Goal: Task Accomplishment & Management: Manage account settings

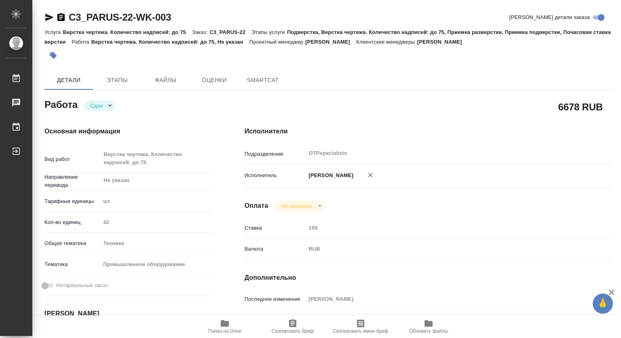
type textarea "x"
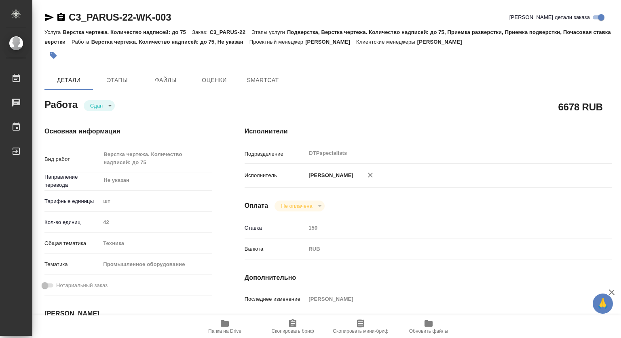
type textarea "x"
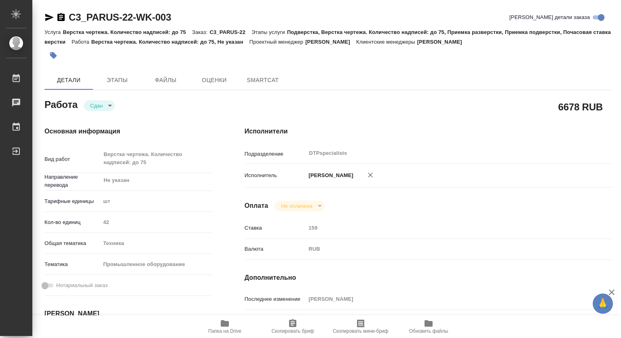
type textarea "x"
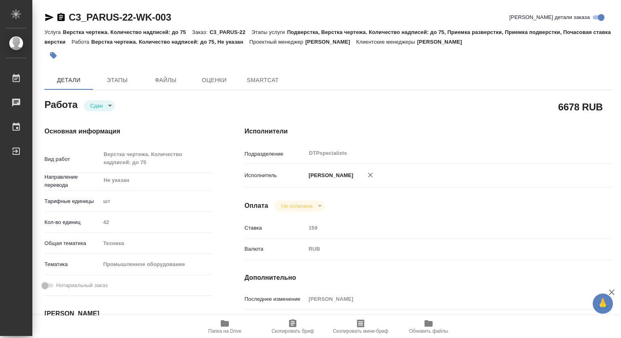
type textarea "x"
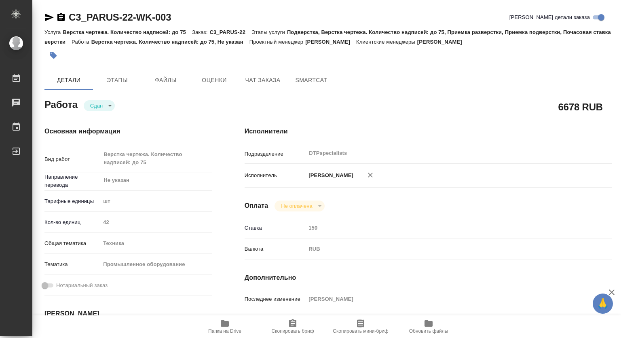
type textarea "x"
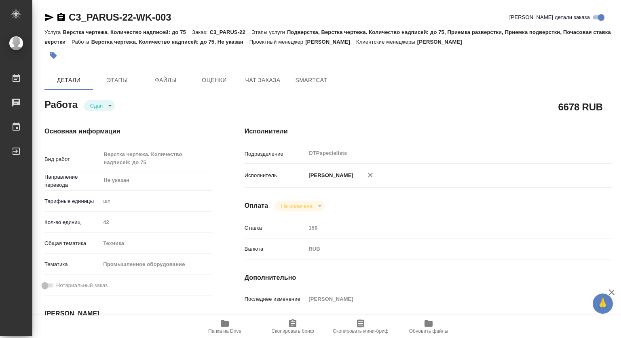
type textarea "x"
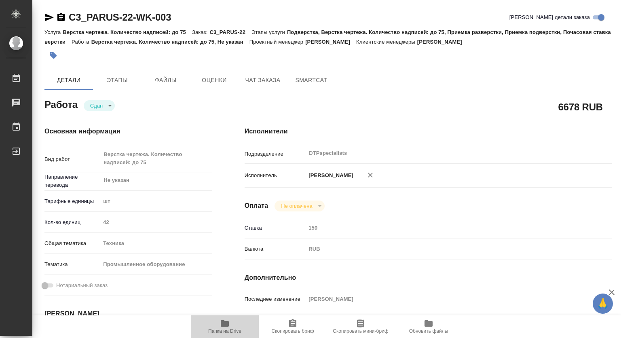
click at [223, 322] on icon "button" at bounding box center [225, 323] width 8 height 6
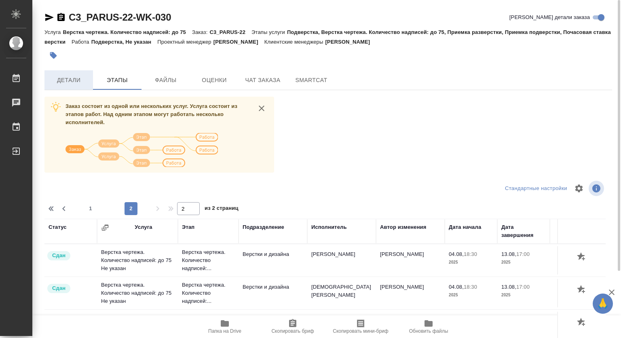
click at [64, 79] on span "Детали" at bounding box center [68, 80] width 39 height 10
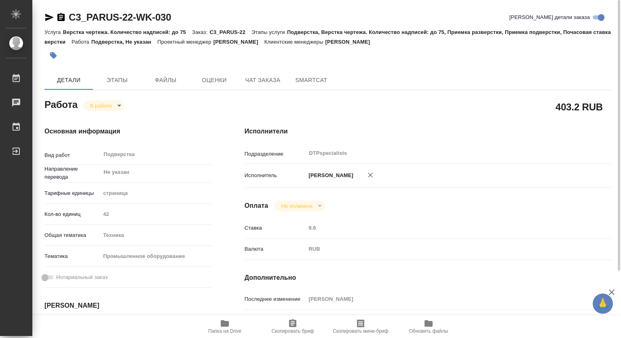
type textarea "x"
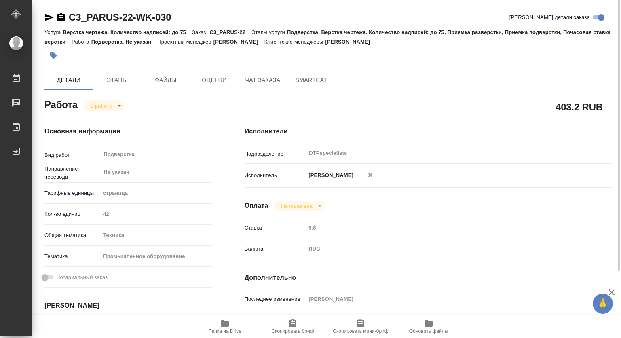
type textarea "x"
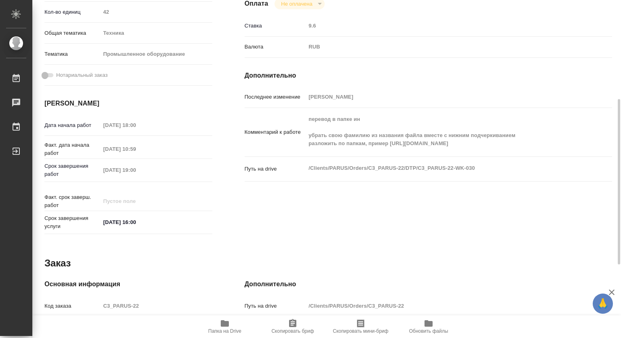
scroll to position [324, 0]
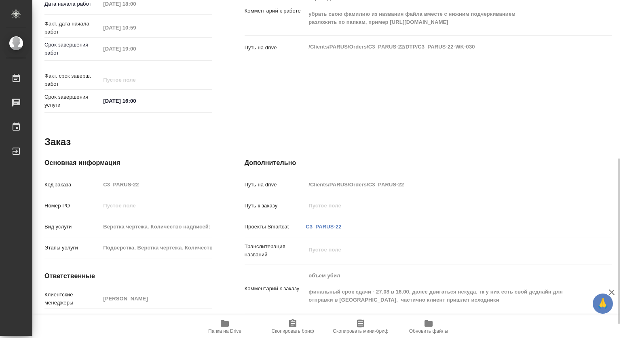
type textarea "x"
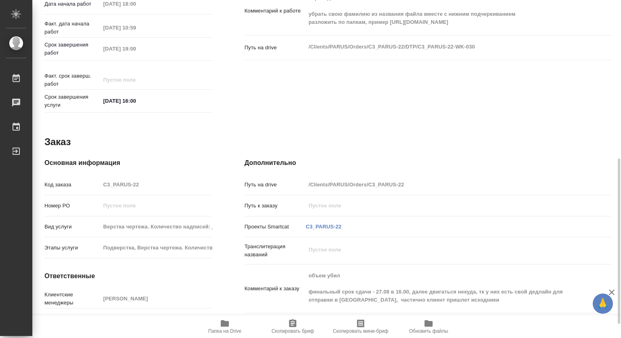
click at [222, 326] on icon "button" at bounding box center [225, 323] width 8 height 6
click at [220, 322] on icon "button" at bounding box center [225, 324] width 10 height 10
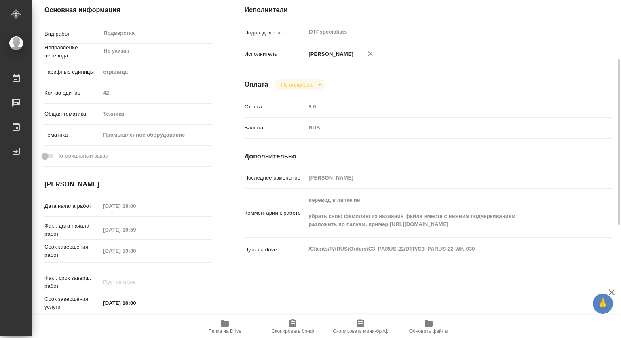
scroll to position [0, 0]
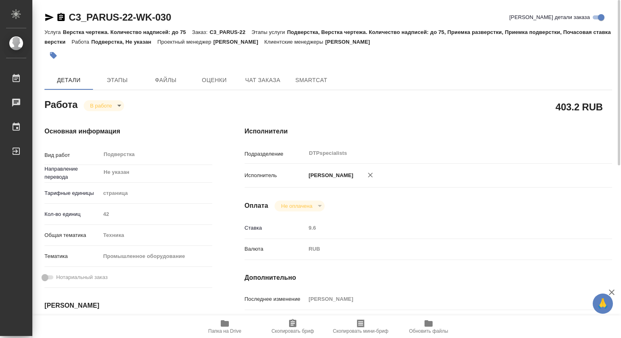
click at [230, 323] on span "Папка на Drive" at bounding box center [225, 326] width 58 height 15
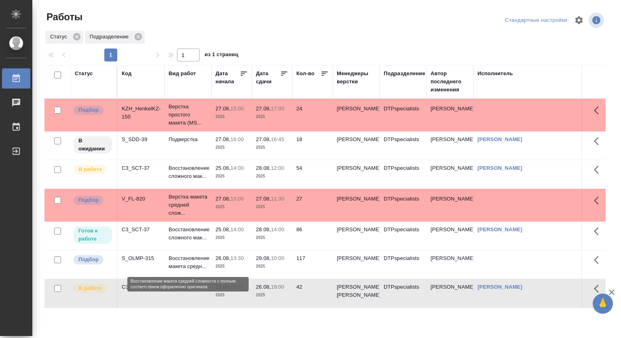
scroll to position [23, 0]
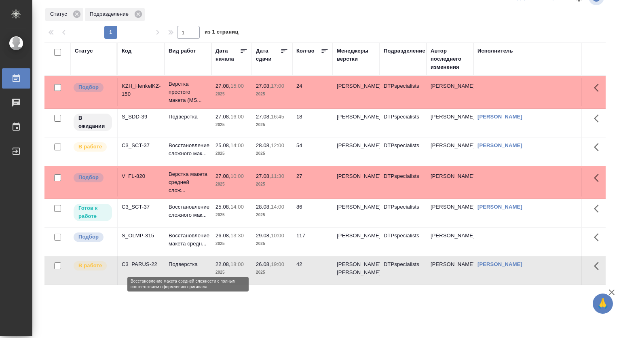
click at [182, 248] on p "Восстановление макета средн..." at bounding box center [188, 240] width 39 height 16
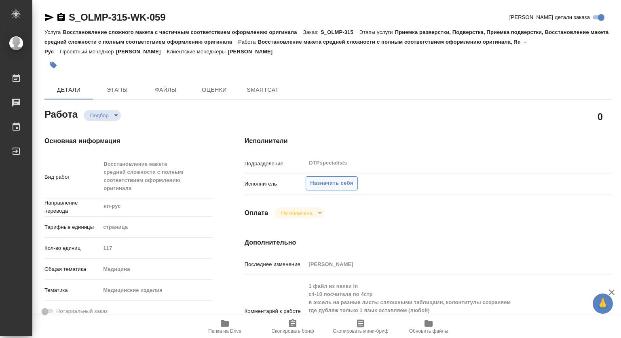
type textarea "x"
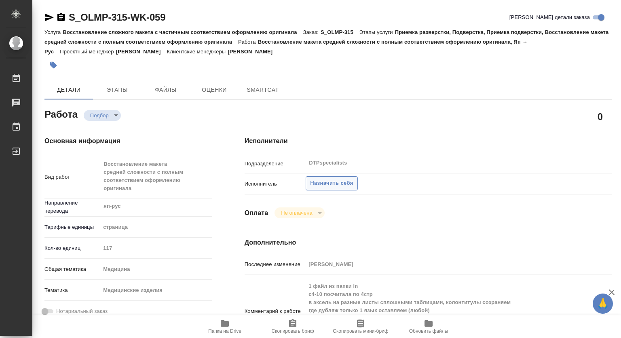
type textarea "x"
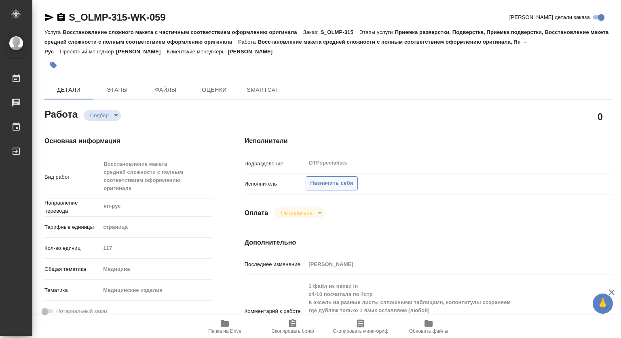
type textarea "x"
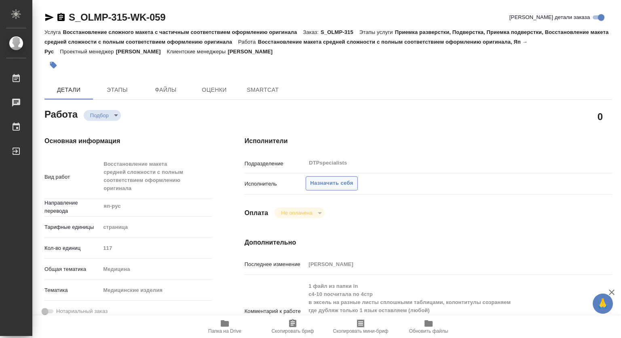
type textarea "x"
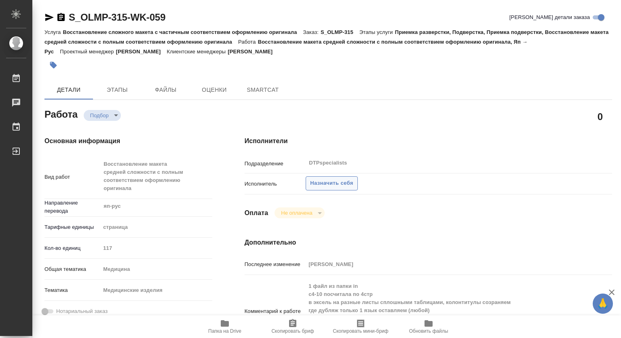
type textarea "x"
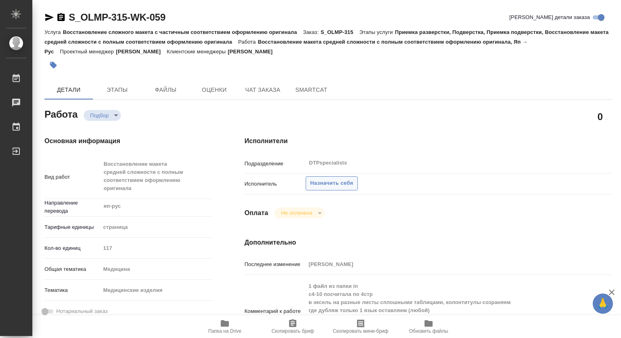
type textarea "x"
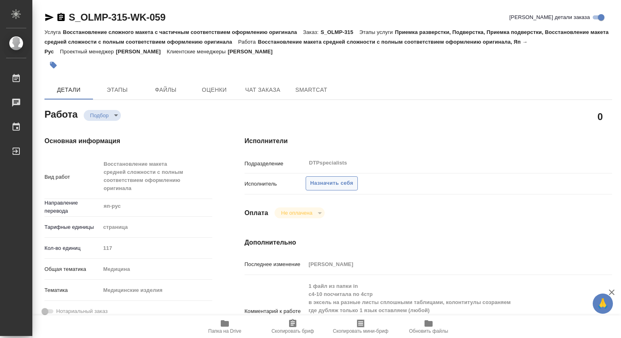
type textarea "x"
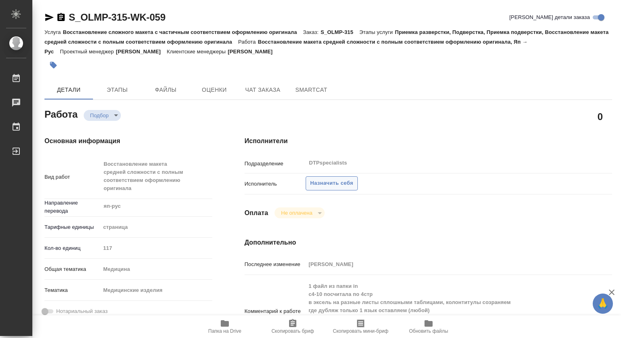
scroll to position [40, 0]
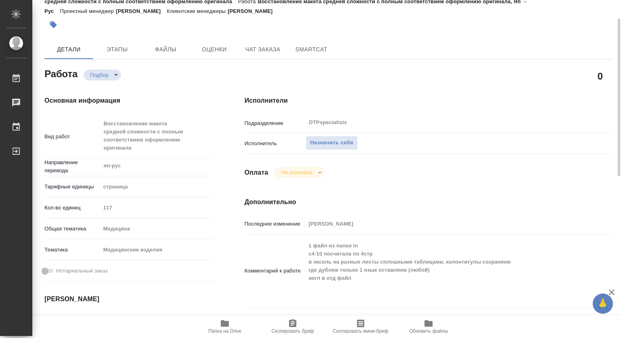
click at [220, 327] on icon "button" at bounding box center [225, 324] width 10 height 10
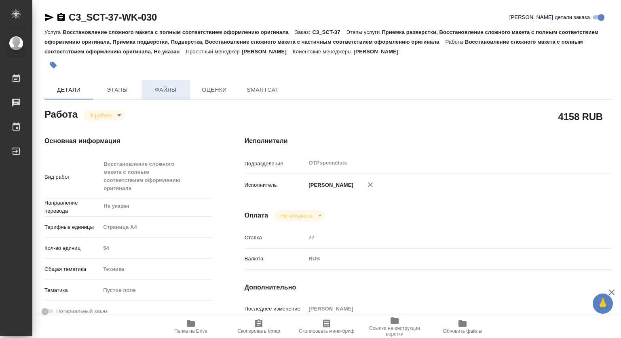
type textarea "x"
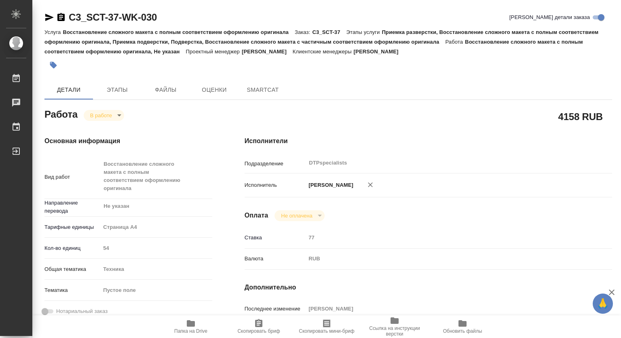
type textarea "x"
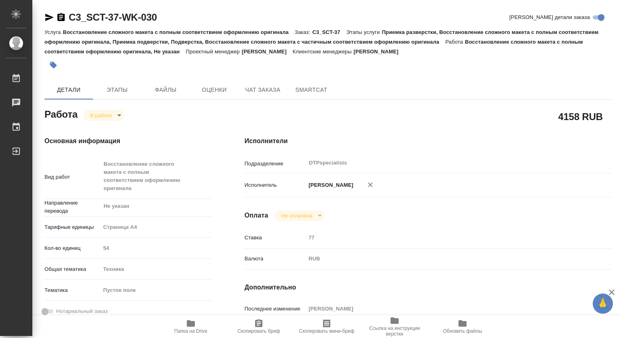
click at [46, 16] on icon "button" at bounding box center [49, 17] width 8 height 7
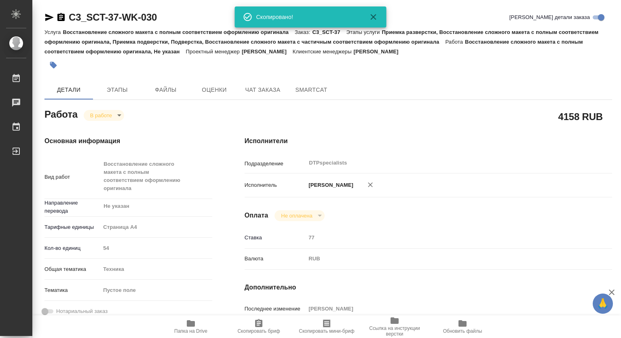
type textarea "x"
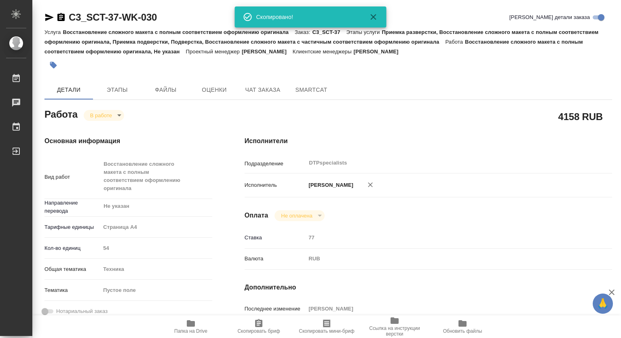
type textarea "x"
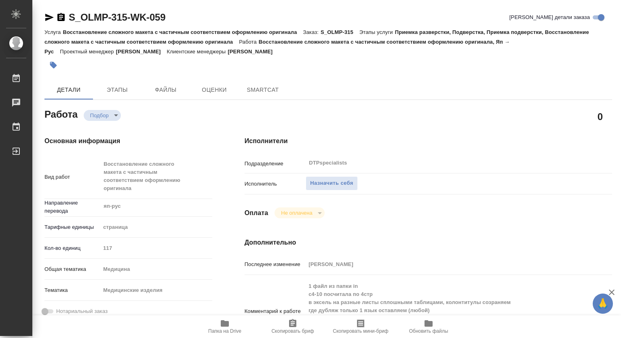
type textarea "x"
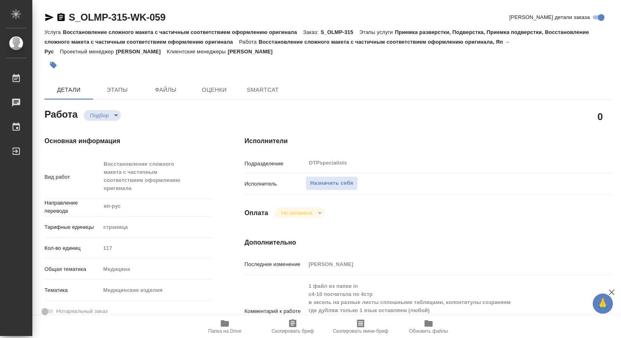
type textarea "x"
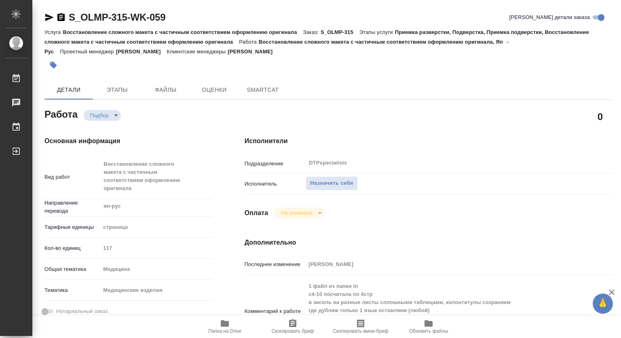
type textarea "x"
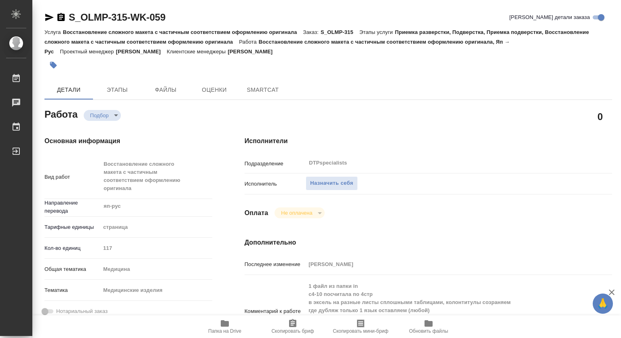
type textarea "x"
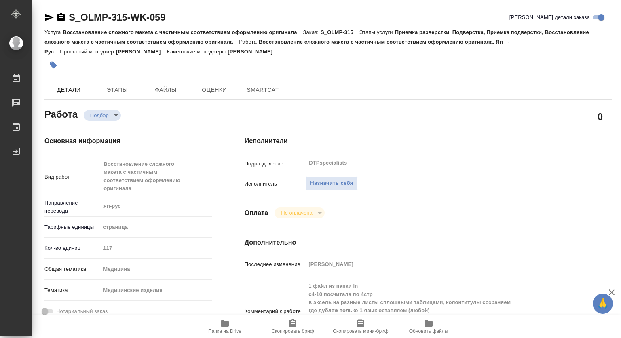
type textarea "x"
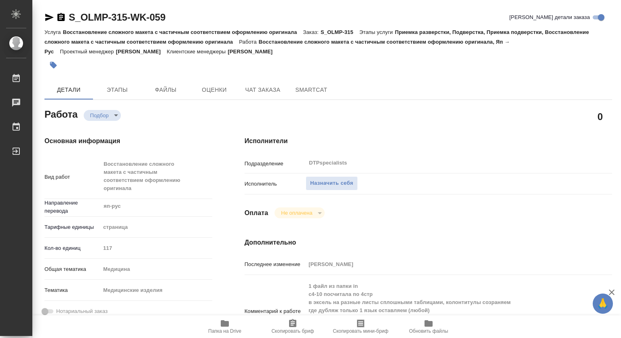
click at [222, 322] on icon "button" at bounding box center [225, 323] width 8 height 6
type textarea "x"
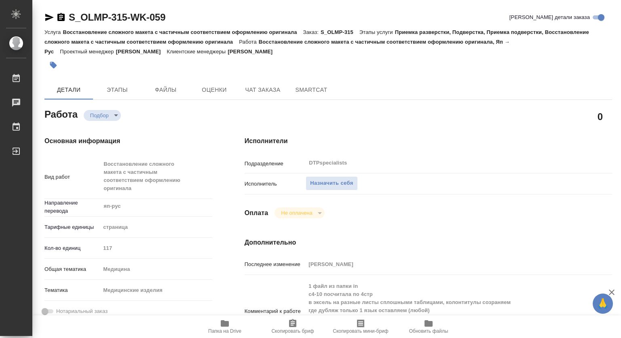
type textarea "x"
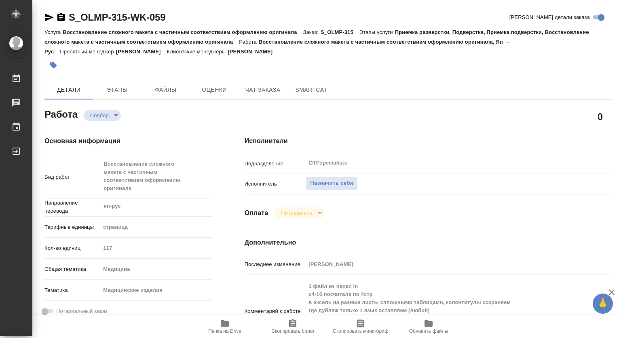
type textarea "x"
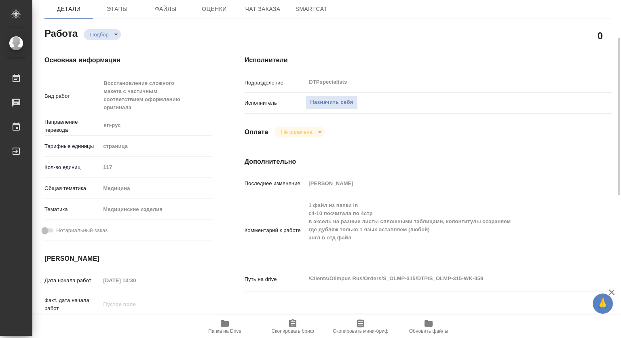
scroll to position [121, 0]
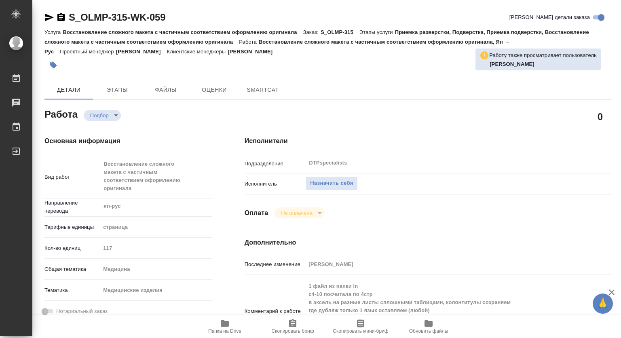
type textarea "x"
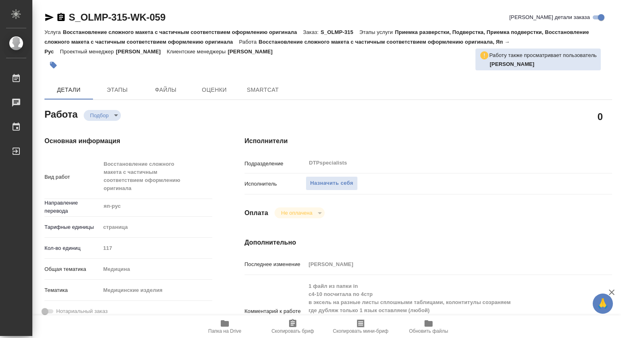
type textarea "x"
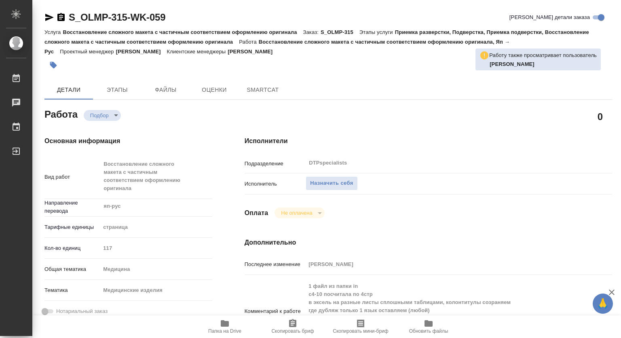
type textarea "x"
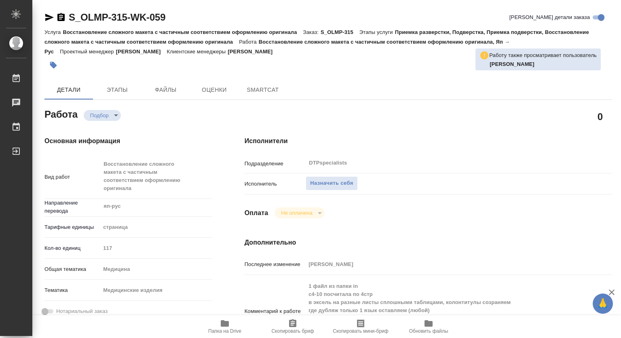
type textarea "x"
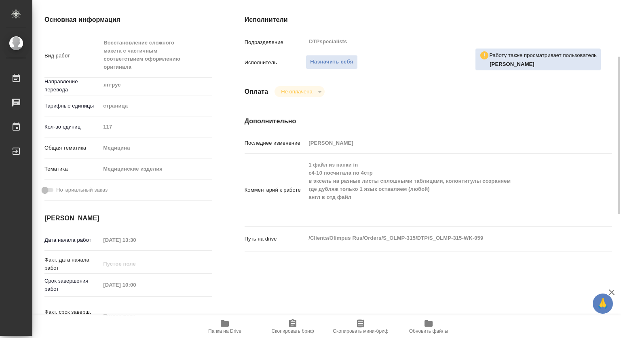
type textarea "x"
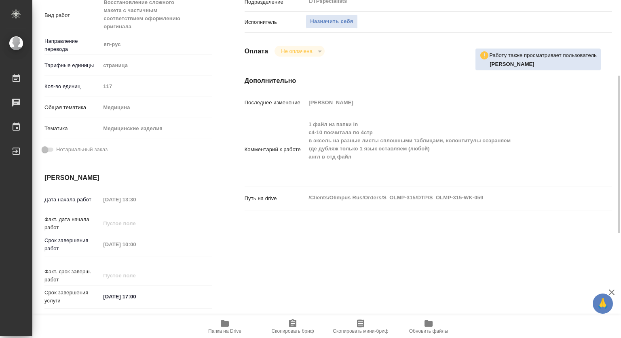
type textarea "x"
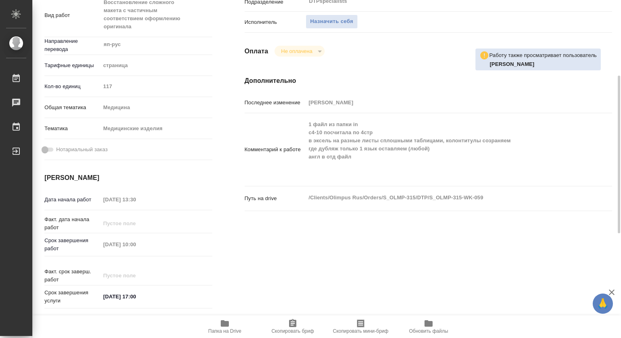
scroll to position [81, 0]
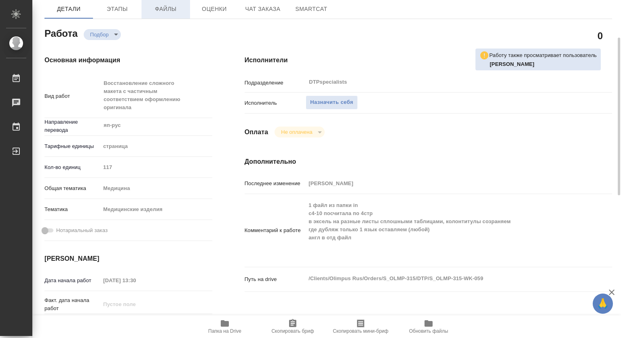
type textarea "x"
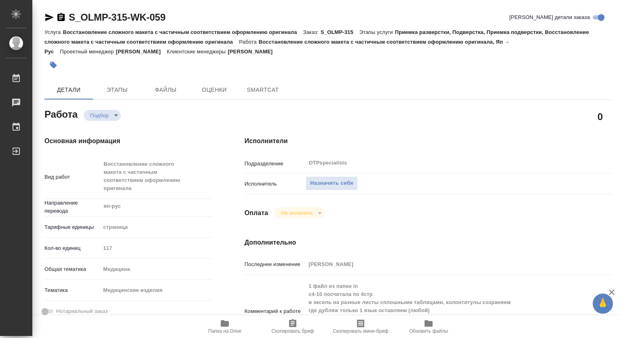
type textarea "x"
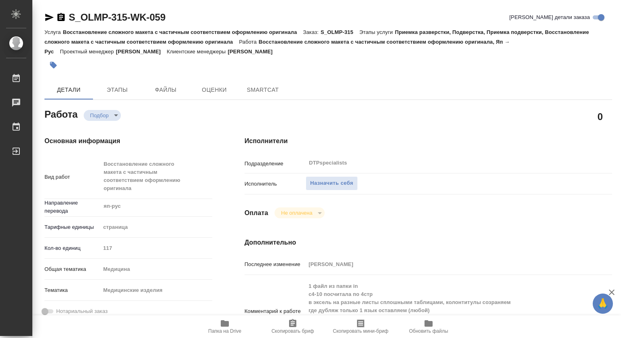
type textarea "x"
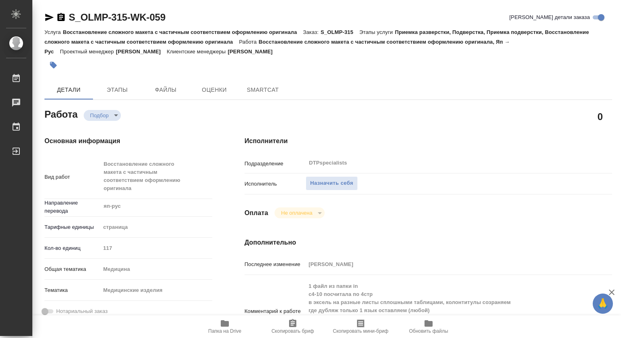
type textarea "x"
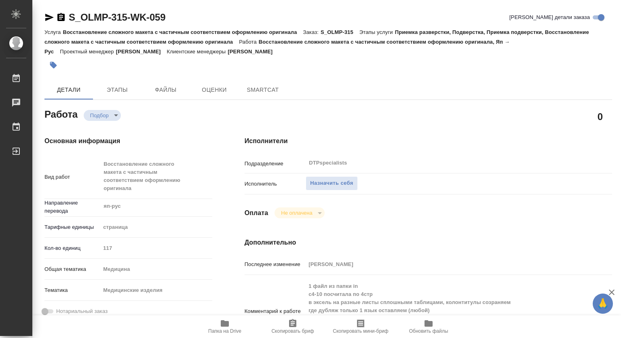
type textarea "x"
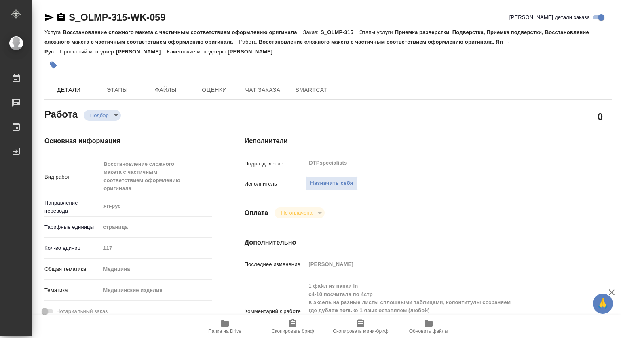
type textarea "x"
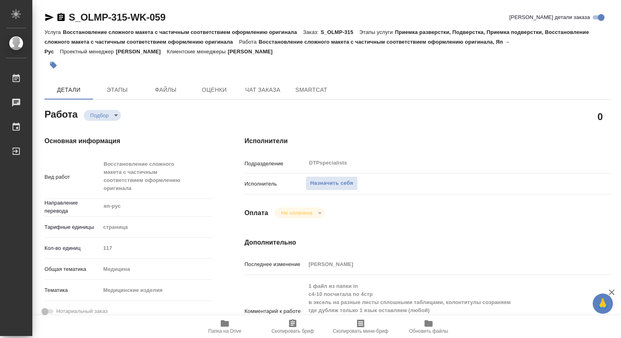
scroll to position [162, 0]
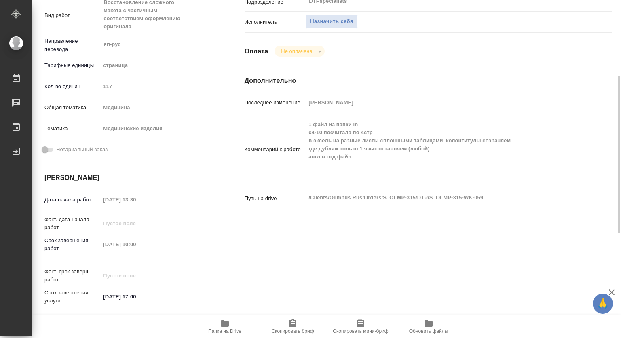
type textarea "x"
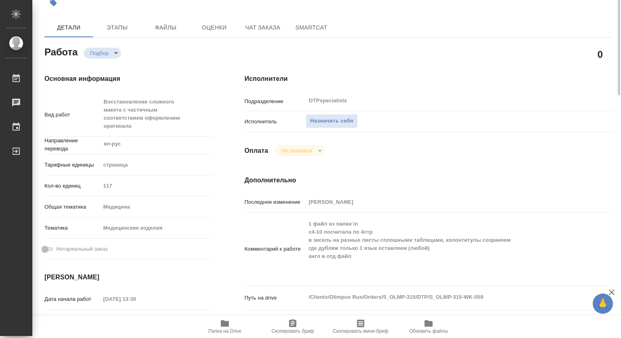
scroll to position [0, 0]
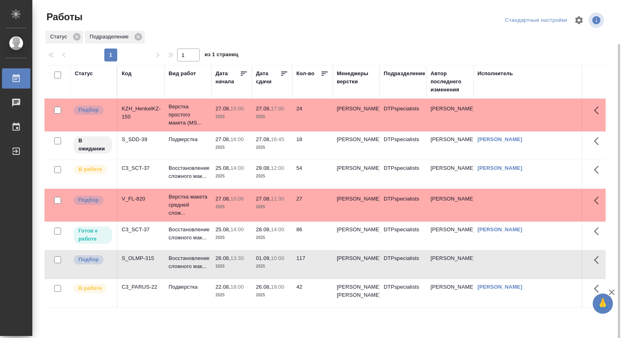
scroll to position [23, 0]
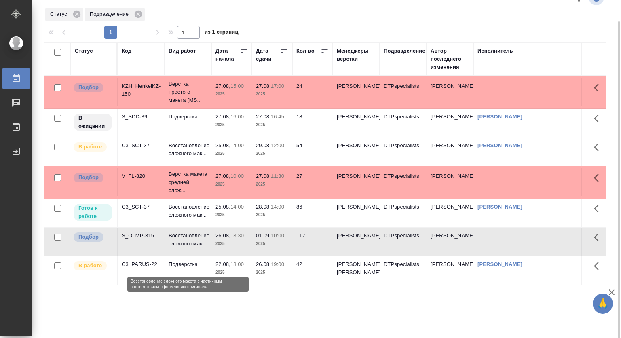
click at [180, 248] on p "Восстановление сложного мак..." at bounding box center [188, 240] width 39 height 16
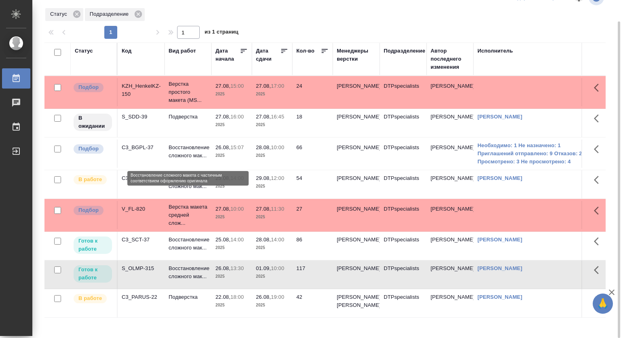
click at [189, 146] on p "Восстановление сложного мак..." at bounding box center [188, 152] width 39 height 16
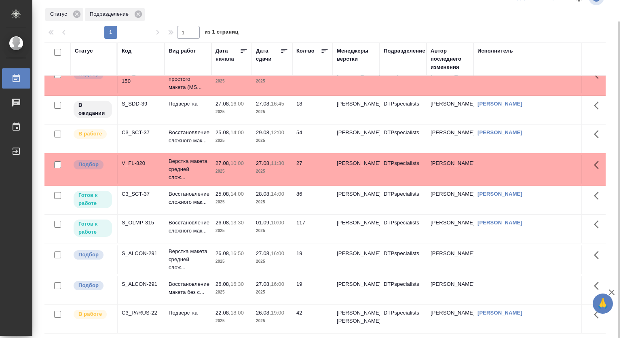
scroll to position [0, 0]
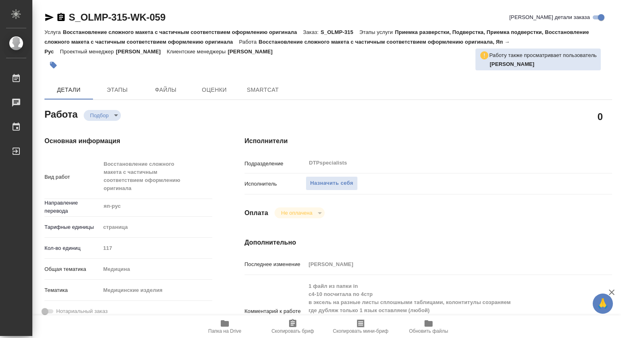
type textarea "x"
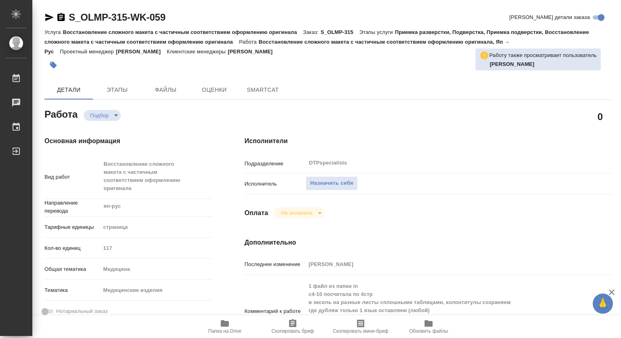
type textarea "x"
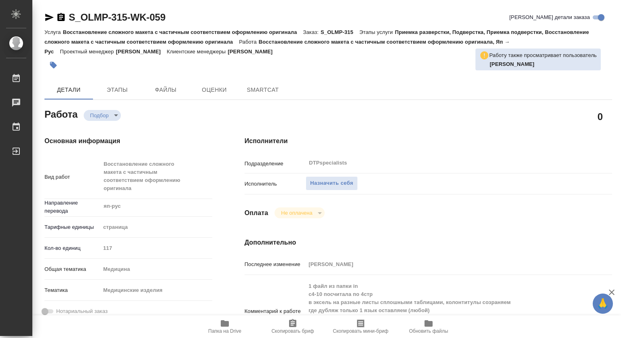
type textarea "x"
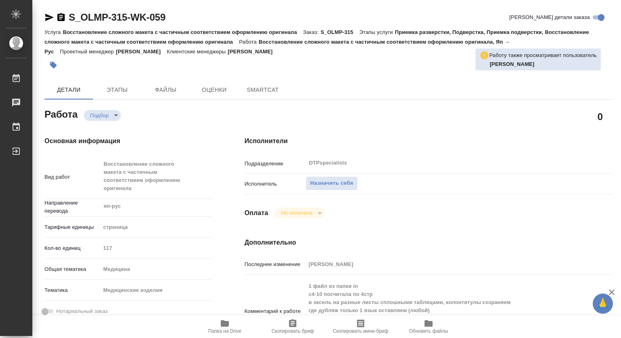
type textarea "x"
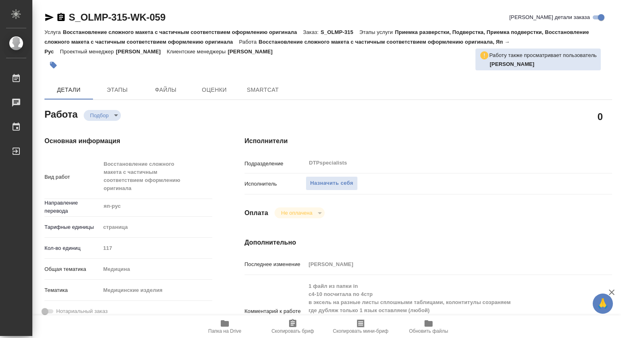
type textarea "x"
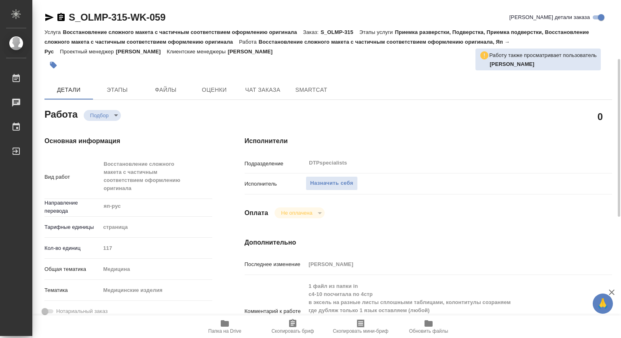
scroll to position [121, 0]
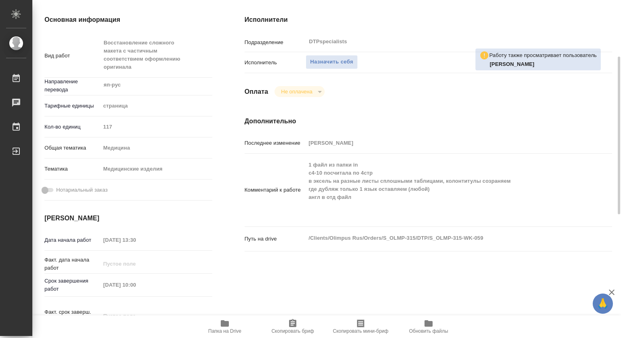
type textarea "x"
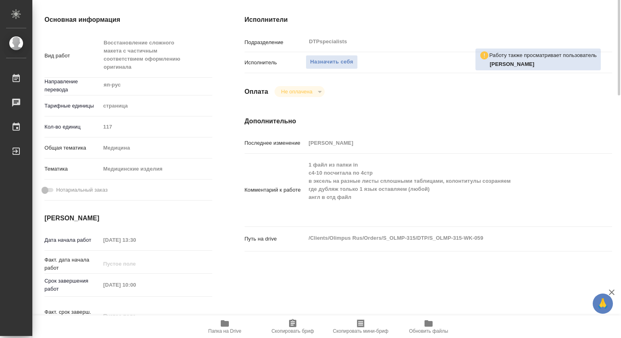
scroll to position [40, 0]
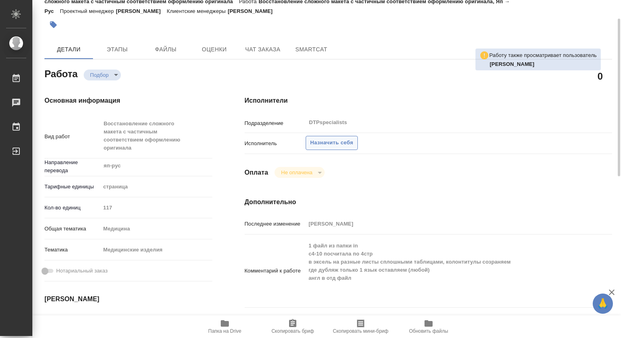
click at [351, 145] on span "Назначить себя" at bounding box center [331, 142] width 43 height 9
type textarea "x"
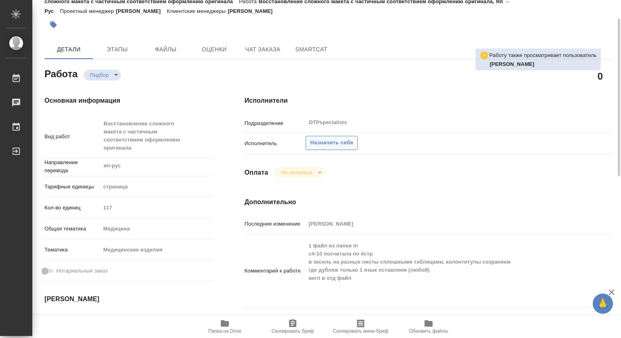
type textarea "x"
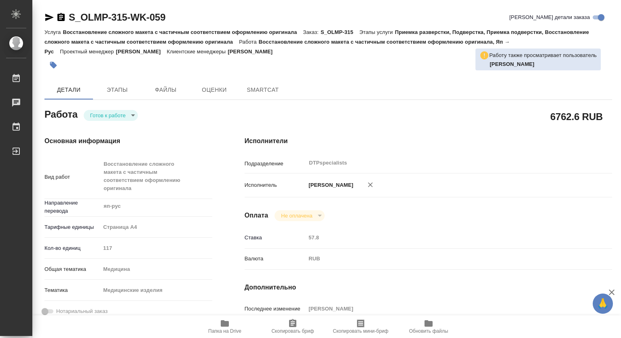
type textarea "x"
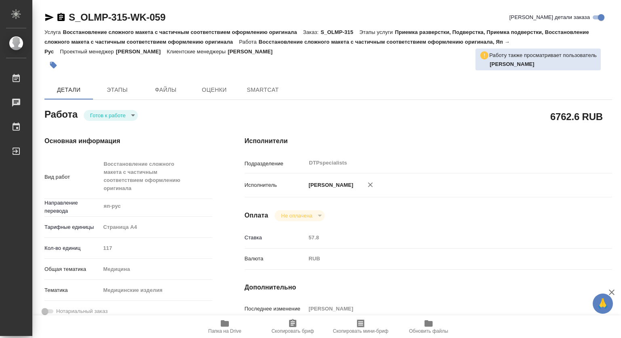
type textarea "x"
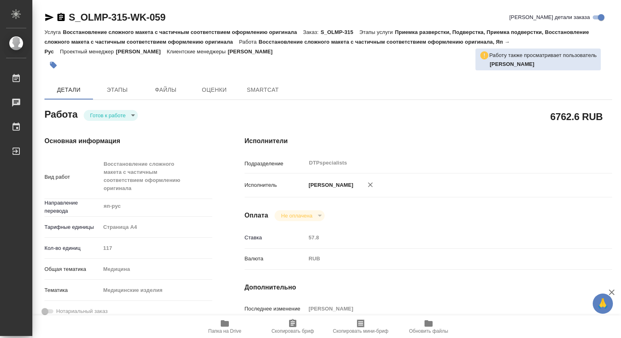
type textarea "x"
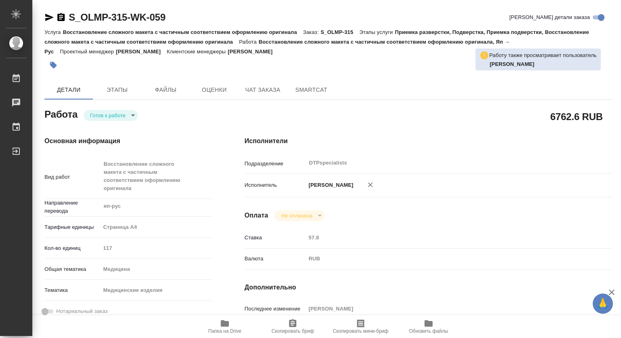
type textarea "x"
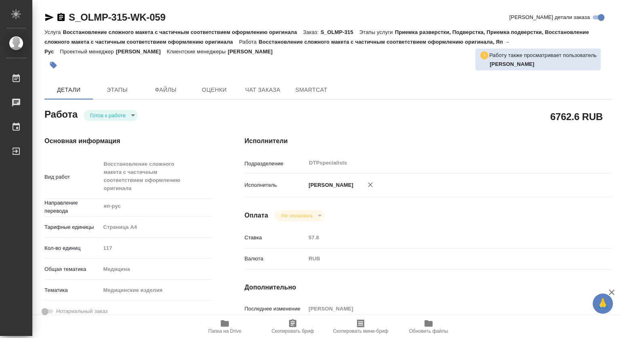
type textarea "x"
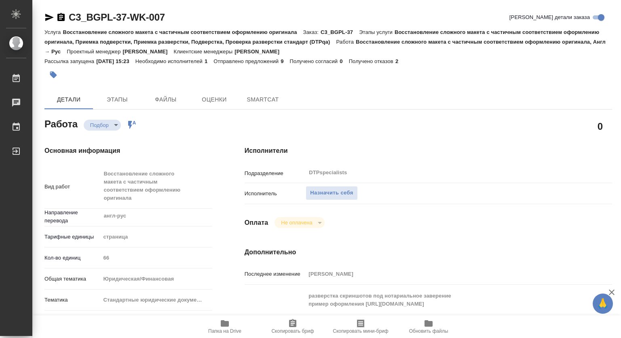
type textarea "x"
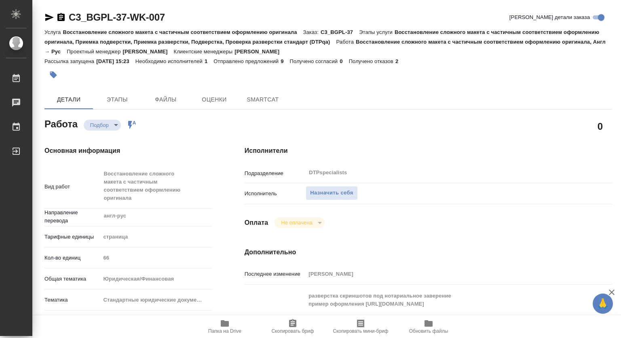
type textarea "x"
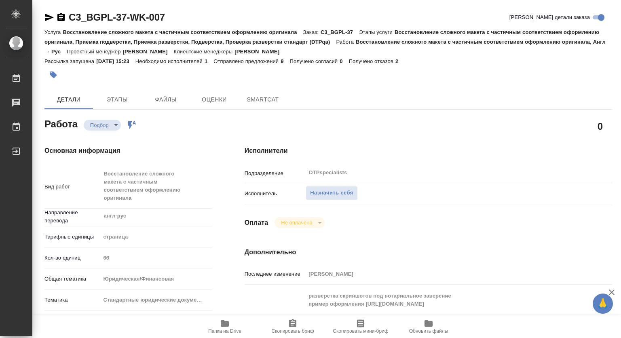
type textarea "x"
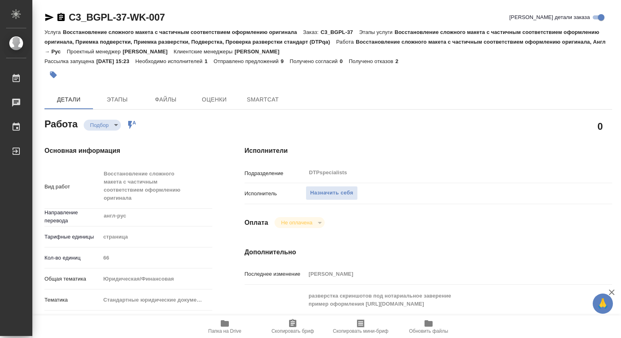
type textarea "x"
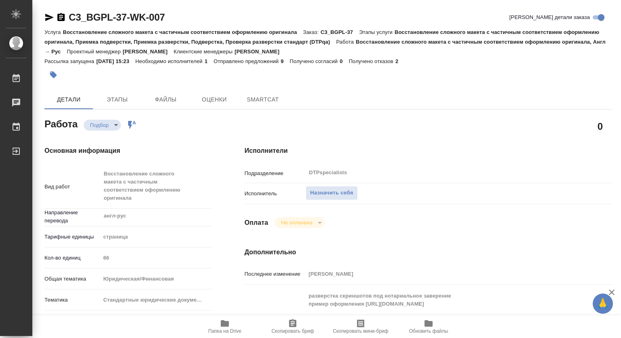
type textarea "x"
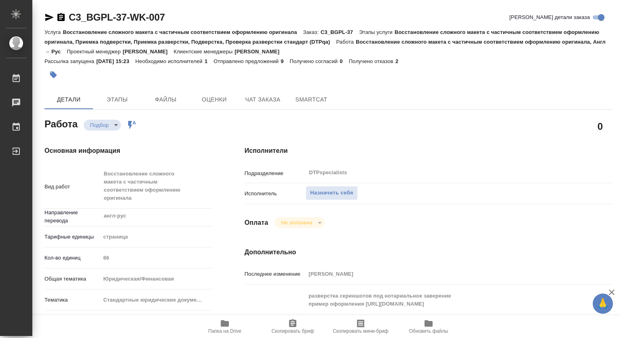
type textarea "x"
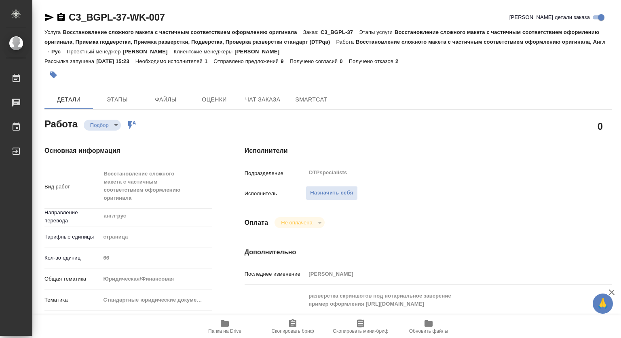
scroll to position [40, 0]
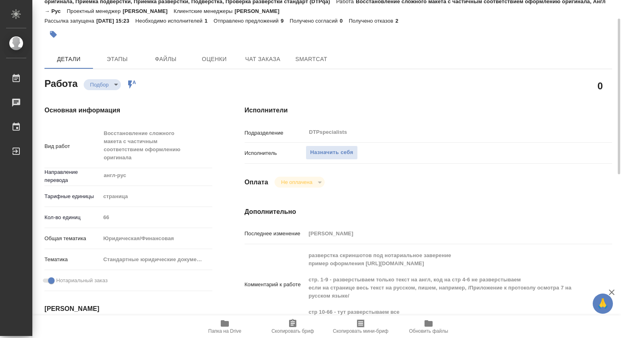
type textarea "x"
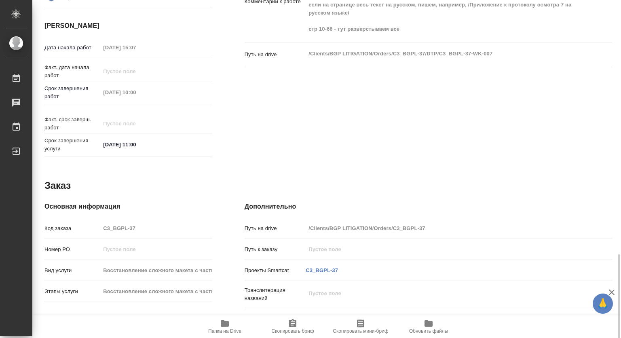
scroll to position [396, 0]
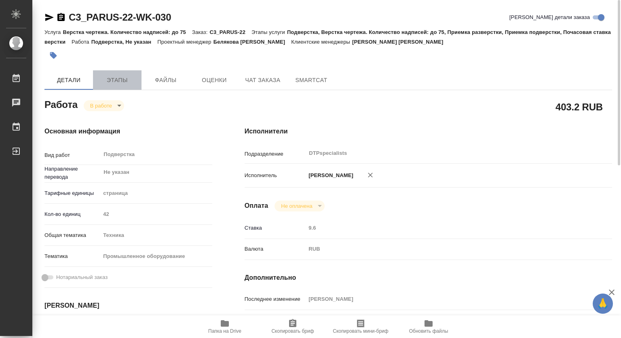
click at [121, 81] on span "Этапы" at bounding box center [117, 80] width 39 height 10
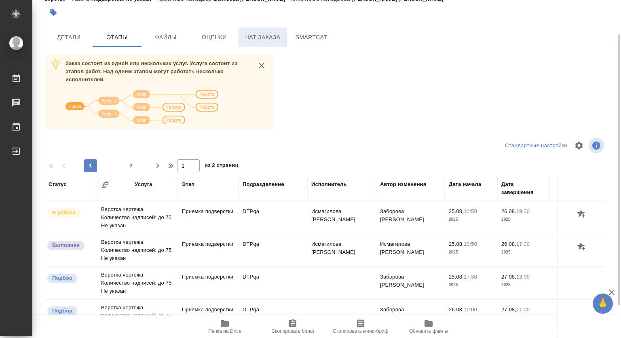
click at [253, 36] on span "Чат заказа" at bounding box center [262, 37] width 39 height 10
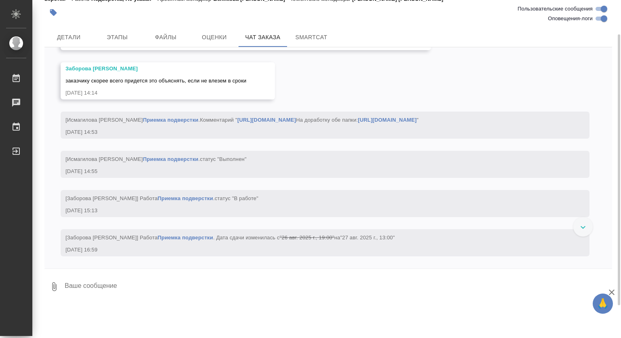
scroll to position [30970, 0]
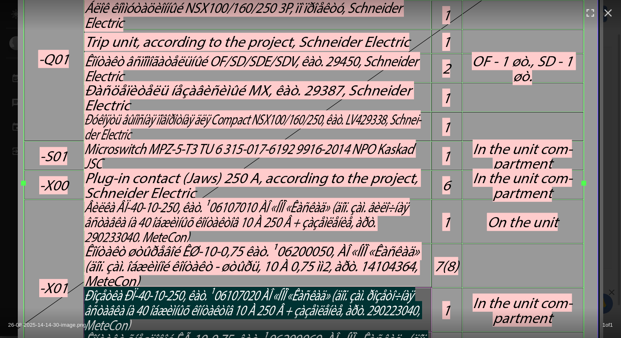
click at [129, 171] on img at bounding box center [311, 169] width 586 height 492
click at [146, 205] on img at bounding box center [311, 169] width 586 height 492
click at [608, 13] on icon "button" at bounding box center [609, 13] width 8 height 8
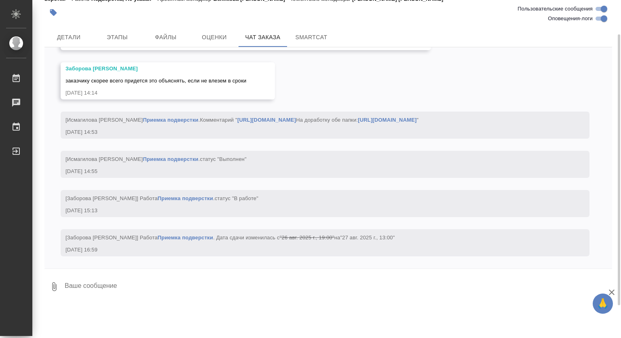
scroll to position [31213, 0]
click at [78, 35] on span "Детали" at bounding box center [68, 37] width 39 height 10
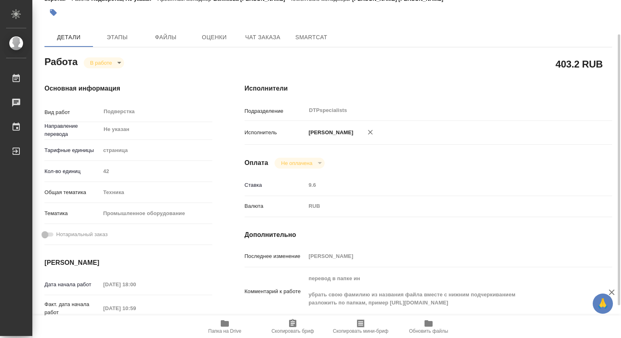
type textarea "x"
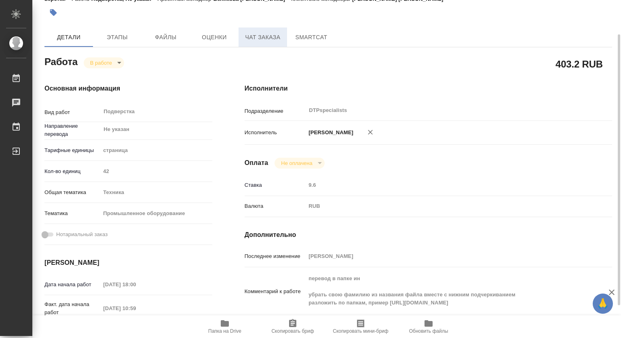
click at [273, 36] on span "Чат заказа" at bounding box center [262, 37] width 39 height 10
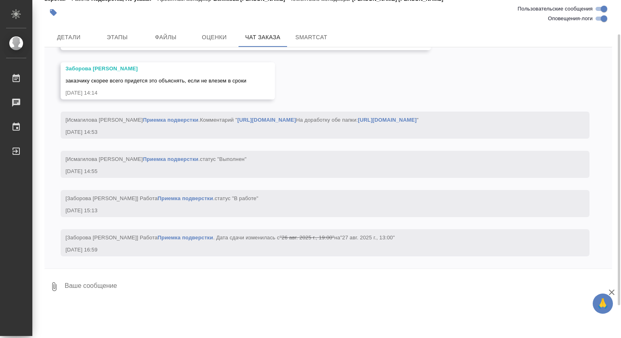
scroll to position [31213, 0]
click at [73, 35] on span "Детали" at bounding box center [68, 37] width 39 height 10
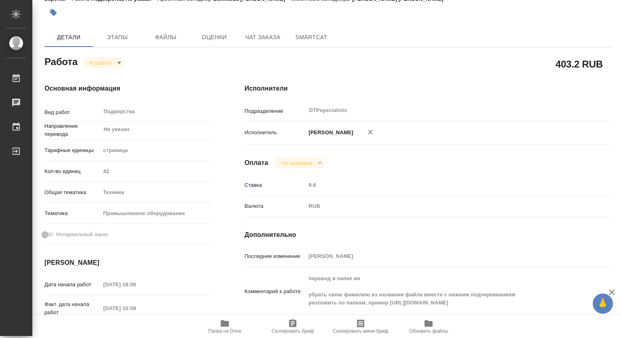
type textarea "x"
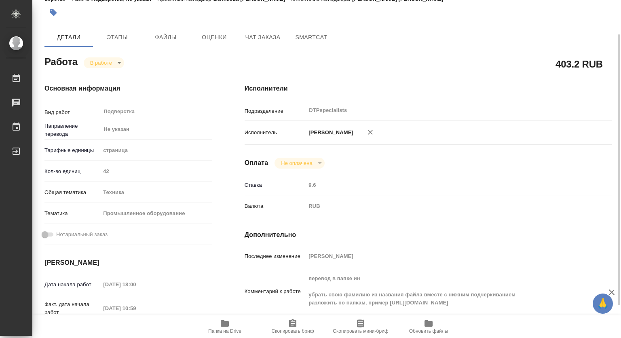
scroll to position [83, 0]
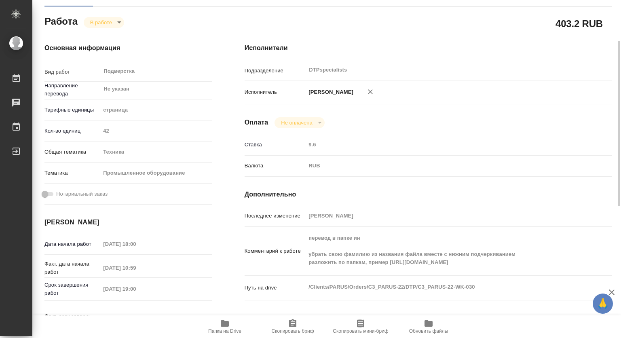
type textarea "x"
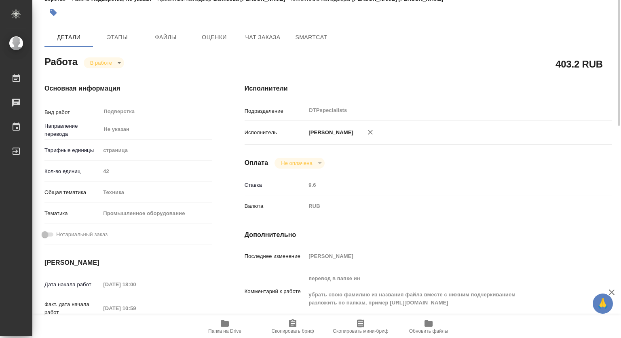
scroll to position [0, 0]
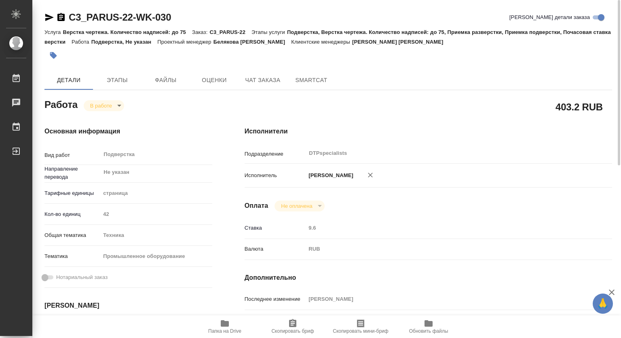
click at [101, 101] on body "🙏 .cls-1 fill:#fff; AWATERA Kovtun Svetlana Работы 0 Чаты График Выйти C3_PARUS…" at bounding box center [310, 169] width 621 height 338
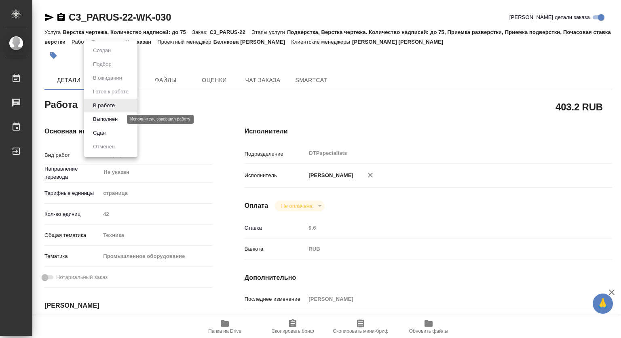
click at [112, 116] on button "Выполнен" at bounding box center [106, 119] width 30 height 9
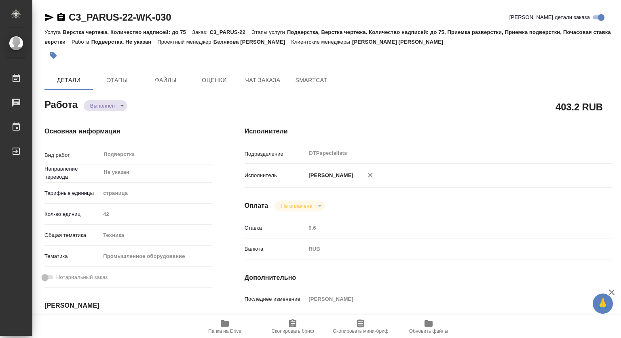
type textarea "x"
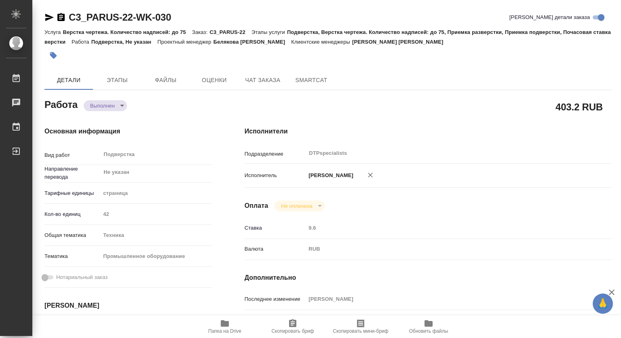
type textarea "x"
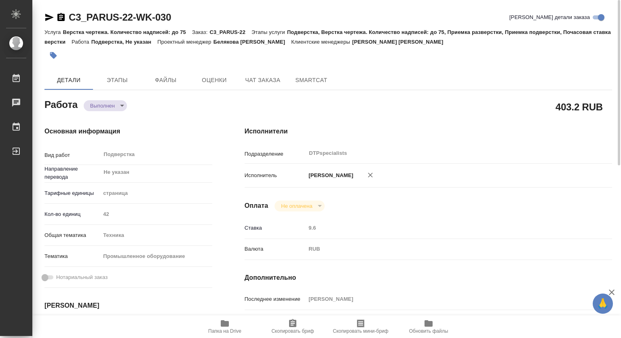
type textarea "x"
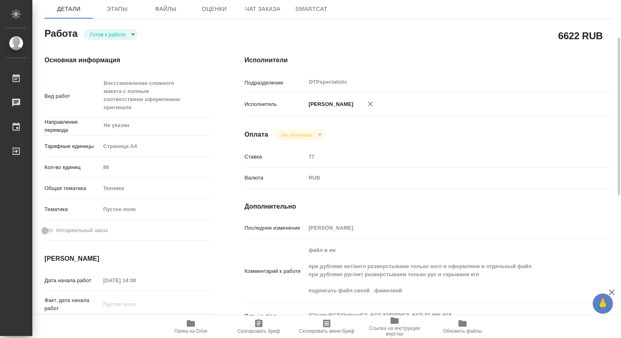
scroll to position [121, 0]
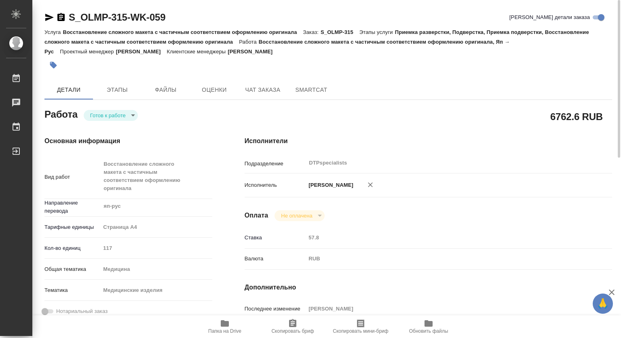
click at [58, 16] on icon "button" at bounding box center [60, 17] width 7 height 8
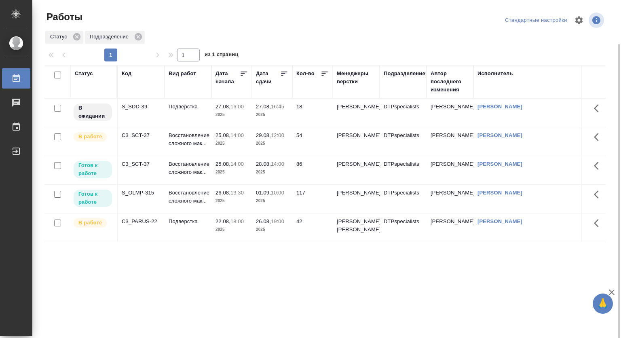
scroll to position [23, 0]
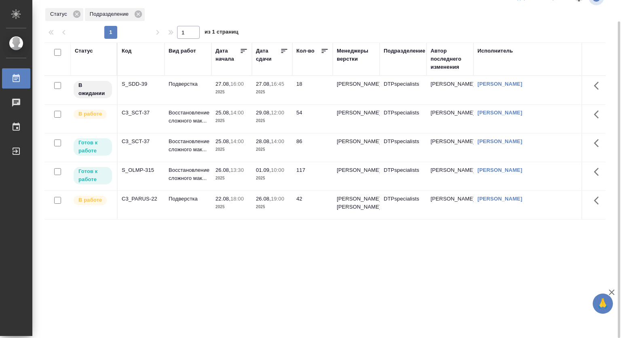
click at [194, 142] on p "Восстановление сложного мак..." at bounding box center [188, 146] width 39 height 16
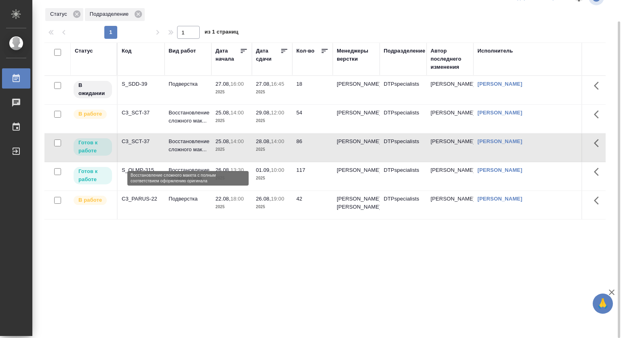
click at [194, 142] on p "Восстановление сложного мак..." at bounding box center [188, 146] width 39 height 16
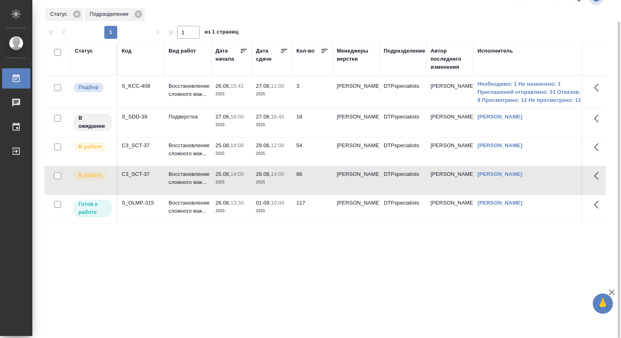
click at [242, 87] on p "15:41" at bounding box center [237, 86] width 13 height 6
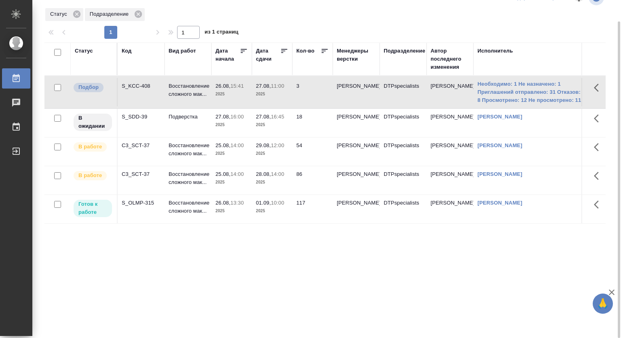
click at [242, 87] on p "15:41" at bounding box center [237, 86] width 13 height 6
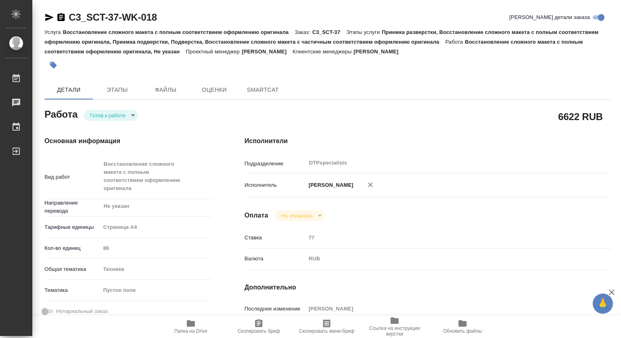
type textarea "x"
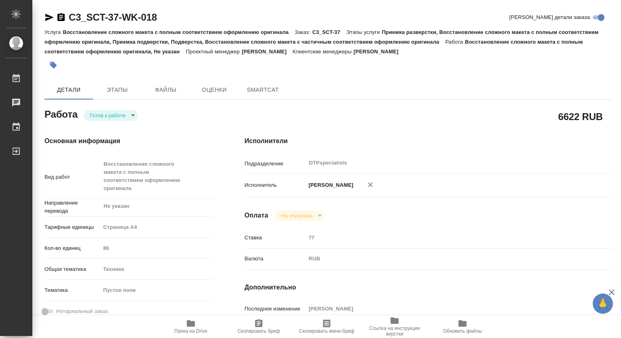
type textarea "x"
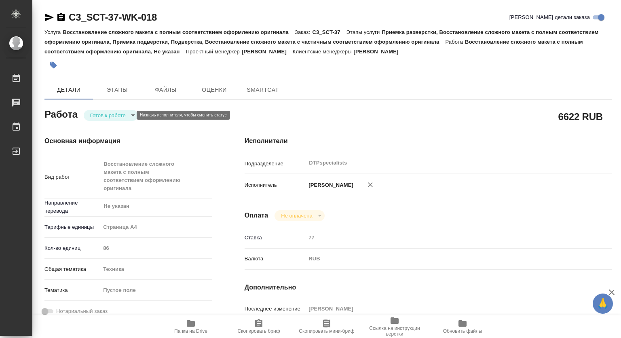
click at [100, 114] on body "🙏 .cls-1 fill:#fff; AWATERA Kovtun Svetlana Работы Чаты График Выйти C3_SCT-37-…" at bounding box center [310, 169] width 621 height 338
type textarea "x"
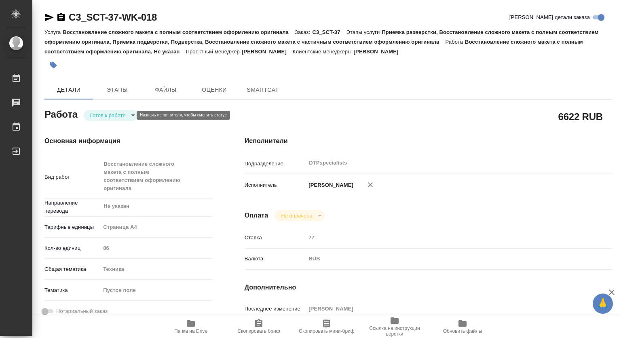
type textarea "x"
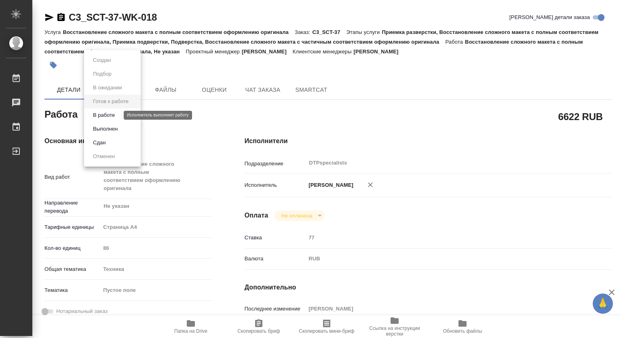
type textarea "x"
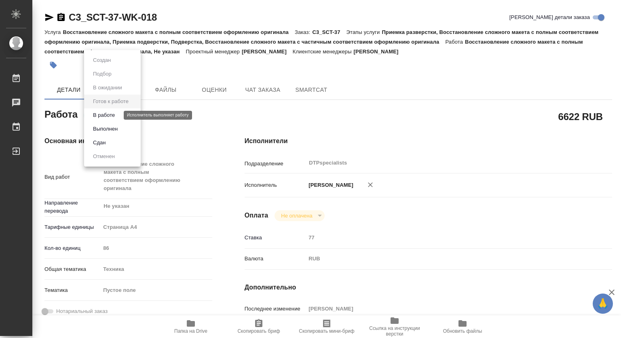
click at [96, 115] on button "В работе" at bounding box center [104, 115] width 27 height 9
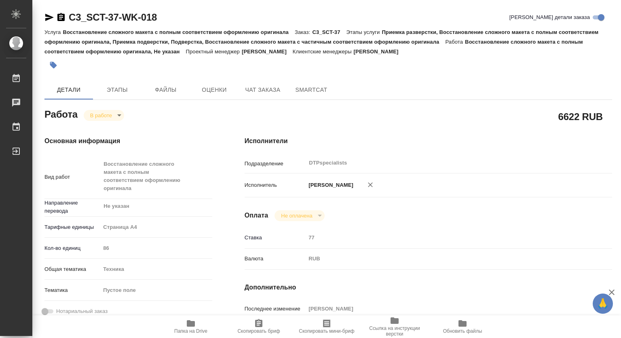
type textarea "x"
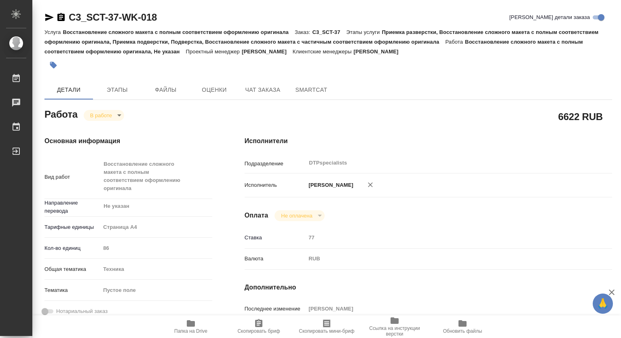
type input "inProgress"
type textarea "Восстановление сложного макета с полным соответствием оформлению оригинала"
type textarea "x"
type input "Не указан"
type input "5f036ec4e16dec2d6b59c8ff"
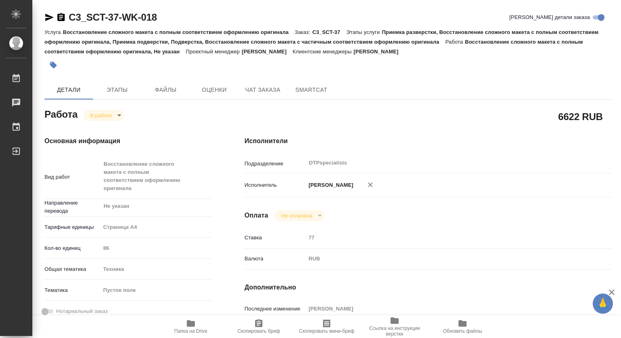
type input "86"
type input "tech"
type input "25.08.2025 14:00"
type input "26.08.2025 17:50"
type input "28.08.2025 14:00"
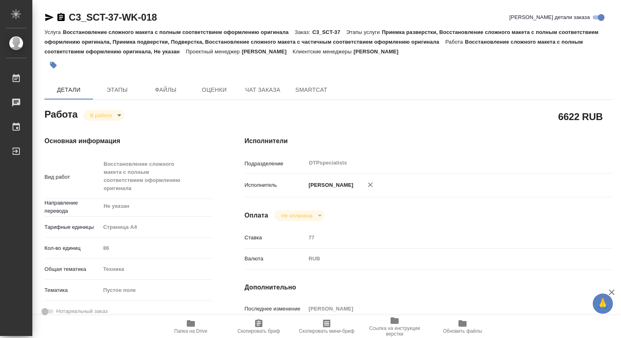
type input "08.09.2025 14:00"
type input "DTPspecialists"
type input "notPayed"
type input "77"
type input "RUB"
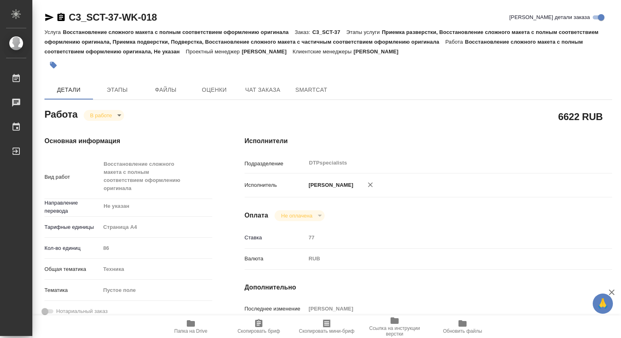
type input "Ковтун Светлана"
type textarea "файл в ин при дубляже кит/англ разверстываем только англ и оформляем в отдельны…"
type textarea "x"
type textarea "/Clients/SCT/Orders/C3_SCT-37/DTP/C3_SCT-37-WK-018"
type textarea "x"
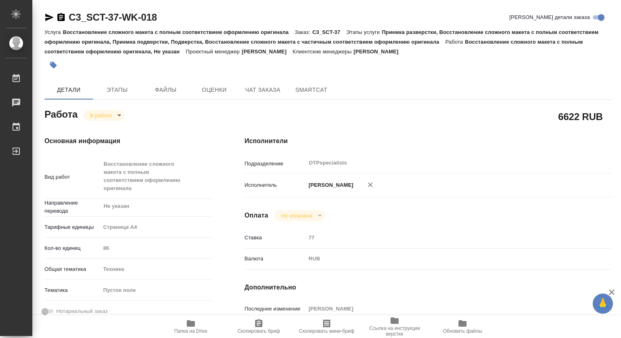
type input "C3_SCT-37"
type input "Восстановление сложного макета с полным соответствием оформлению оригинала"
type input "Приемка разверстки, Восстановление сложного макета с полным соответствием оформ…"
type input "Ильина Екатерина"
type input "Заборова [PERSON_NAME]"
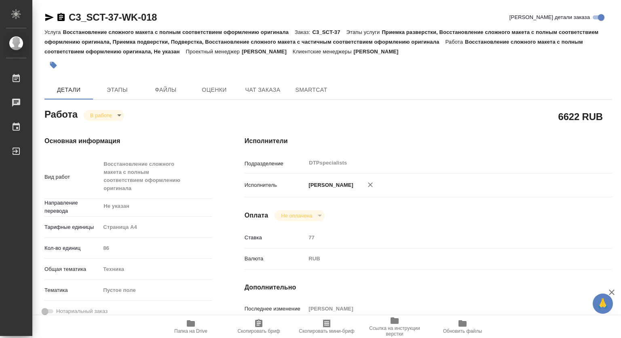
type input "/Clients/SCT/Orders/C3_SCT-37"
type textarea "x"
type textarea "в двух файлах есть русскоязычные разделы, их переводить или перенабирать не нуж…"
type textarea "x"
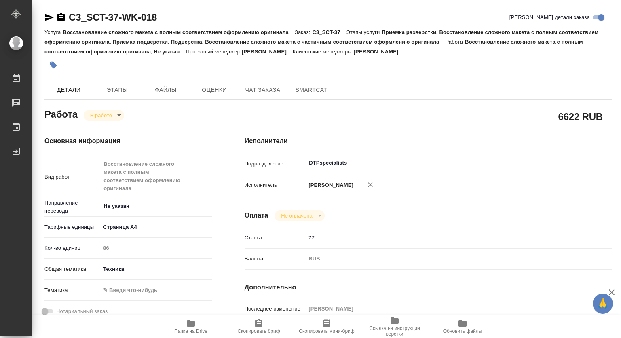
type textarea "x"
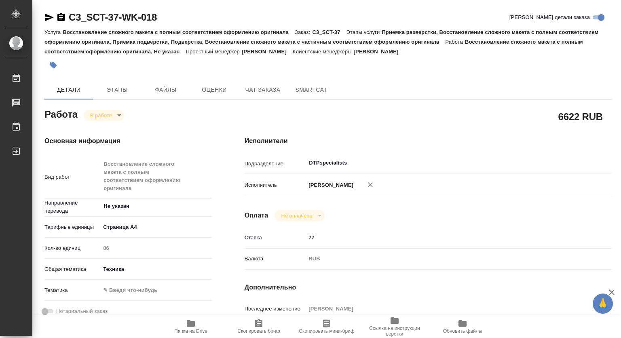
type textarea "x"
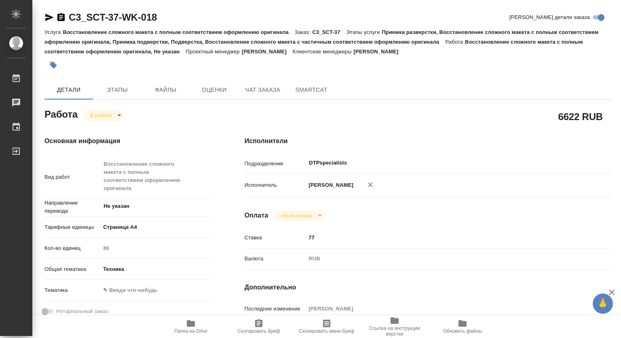
type textarea "x"
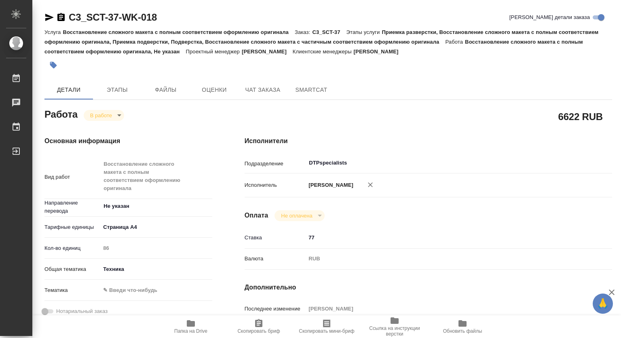
type textarea "x"
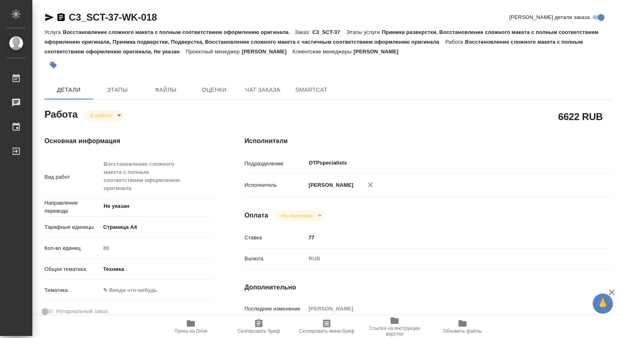
type textarea "x"
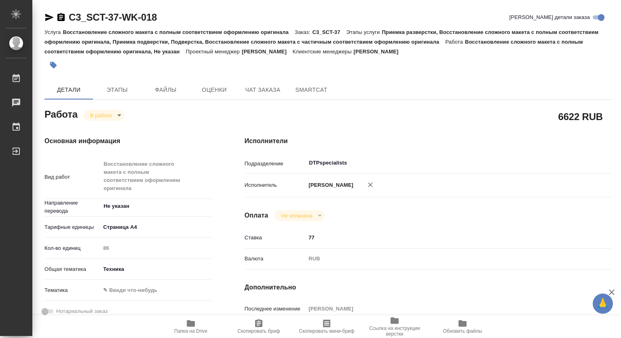
type textarea "x"
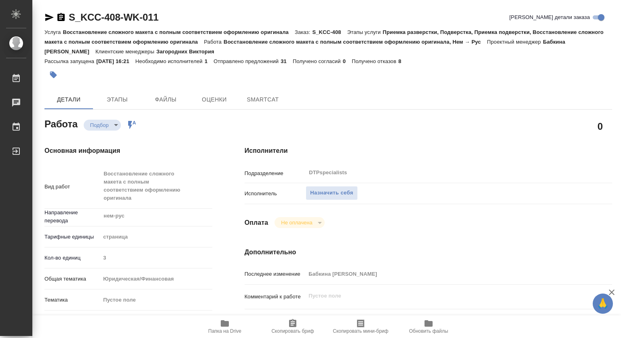
type textarea "x"
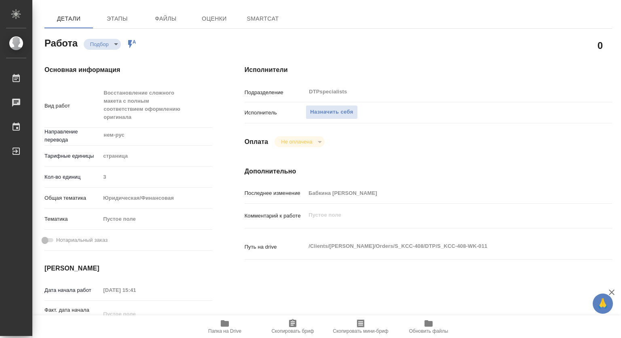
scroll to position [121, 0]
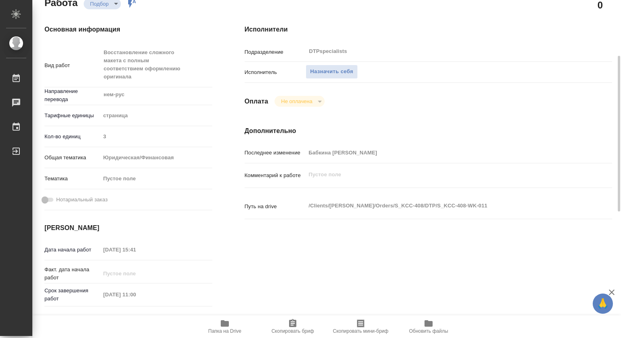
type textarea "x"
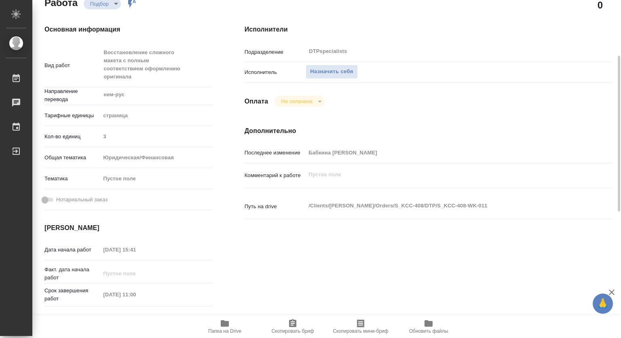
type textarea "x"
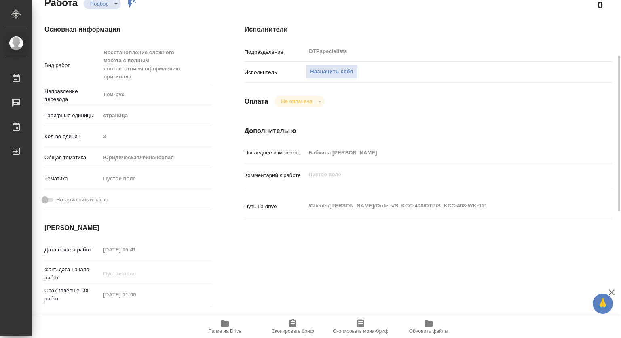
click at [227, 325] on icon "button" at bounding box center [225, 323] width 8 height 6
type textarea "x"
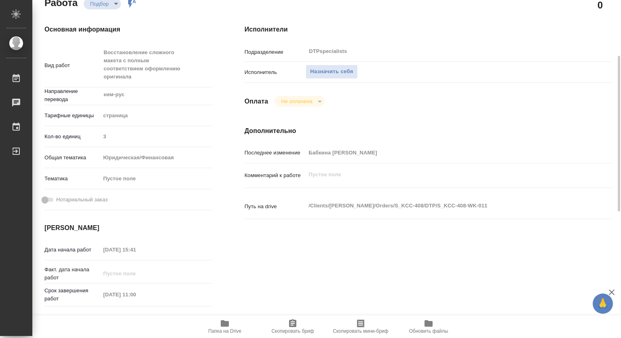
type textarea "x"
